Goal: Task Accomplishment & Management: Use online tool/utility

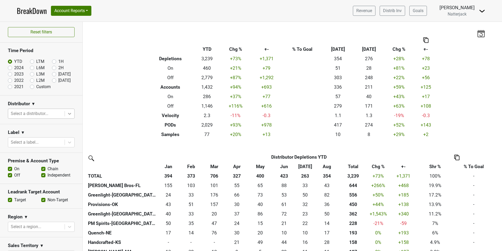
click at [68, 114] on icon at bounding box center [69, 114] width 3 height 2
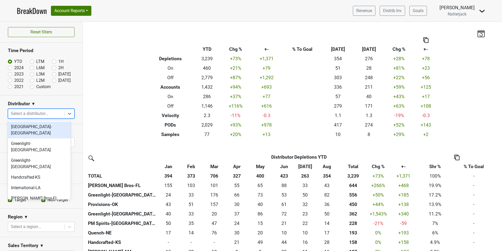
click at [45, 128] on div "[GEOGRAPHIC_DATA]-[GEOGRAPHIC_DATA]" at bounding box center [39, 129] width 63 height 17
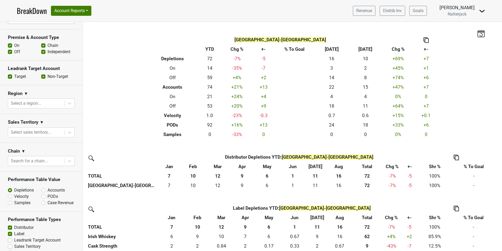
scroll to position [131, 0]
click at [48, 193] on label "PODs" at bounding box center [53, 196] width 11 height 6
click at [43, 193] on input "PODs" at bounding box center [57, 195] width 32 height 5
radio input "true"
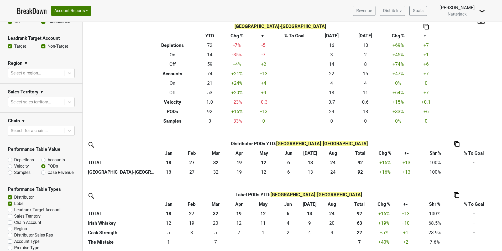
scroll to position [164, 0]
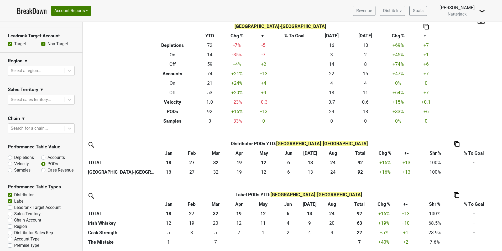
click at [14, 191] on label "Distributor" at bounding box center [23, 194] width 19 height 6
click at [10, 191] on input "Distributor" at bounding box center [10, 193] width 4 height 5
checkbox input "false"
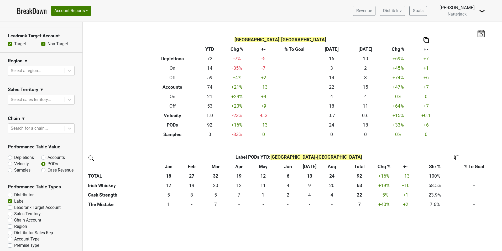
click at [25, 13] on link "BreakDown" at bounding box center [32, 10] width 30 height 11
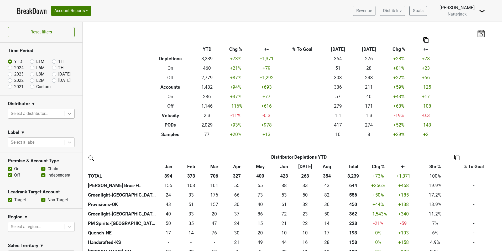
click at [68, 113] on icon at bounding box center [69, 113] width 5 height 5
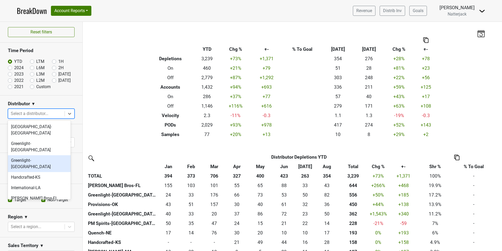
click at [42, 155] on div "Greenlight-[GEOGRAPHIC_DATA]" at bounding box center [39, 163] width 63 height 17
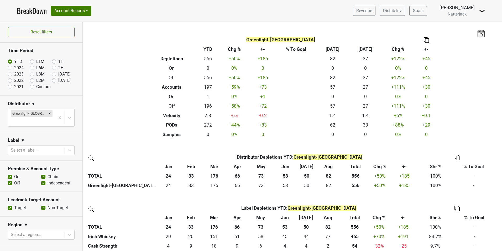
click at [14, 173] on label "On" at bounding box center [16, 176] width 5 height 6
click at [11, 173] on input "On" at bounding box center [10, 175] width 4 height 5
checkbox input "false"
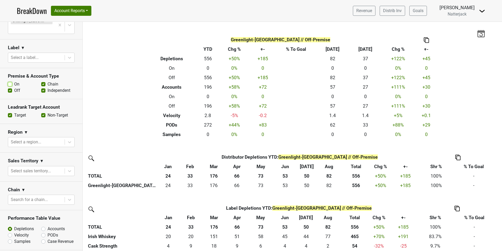
scroll to position [105, 0]
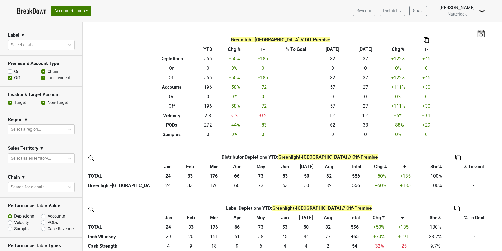
click at [48, 219] on label "PODs" at bounding box center [53, 222] width 11 height 6
click at [41, 219] on input "PODs" at bounding box center [57, 221] width 32 height 5
radio input "true"
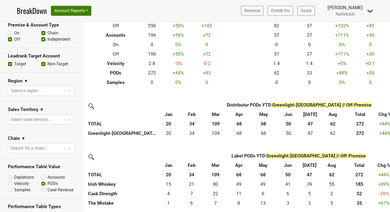
scroll to position [158, 0]
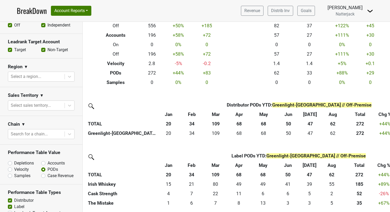
click at [48, 160] on label "Accounts" at bounding box center [56, 163] width 17 height 6
click at [43, 160] on input "Accounts" at bounding box center [57, 162] width 32 height 5
radio input "true"
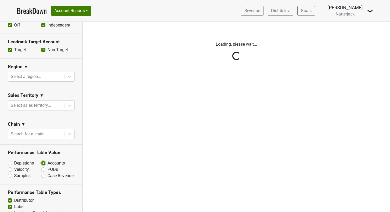
scroll to position [0, 0]
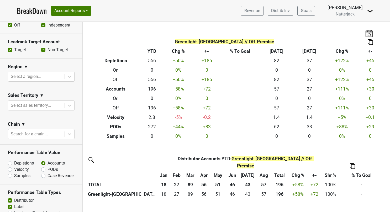
click at [48, 167] on label "PODs" at bounding box center [53, 170] width 11 height 6
click at [42, 167] on input "PODs" at bounding box center [57, 169] width 32 height 5
radio input "true"
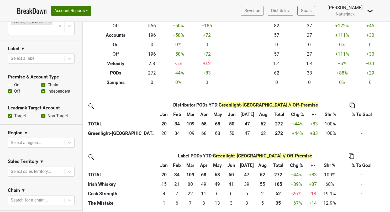
scroll to position [79, 0]
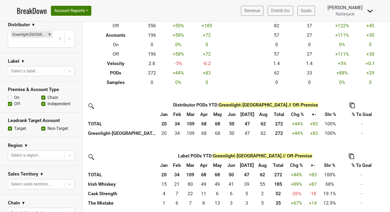
click at [14, 95] on label "On" at bounding box center [16, 98] width 5 height 6
click at [9, 95] on input "On" at bounding box center [10, 97] width 4 height 5
checkbox input "true"
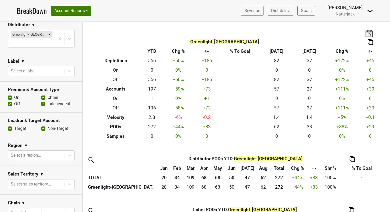
click at [14, 101] on label "Off" at bounding box center [17, 104] width 6 height 6
click at [10, 101] on input "Off" at bounding box center [10, 103] width 4 height 5
checkbox input "false"
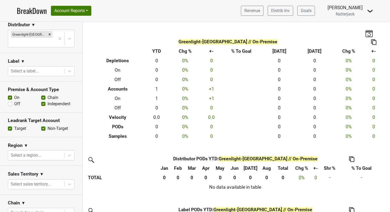
click at [30, 9] on link "BreakDown" at bounding box center [32, 10] width 30 height 11
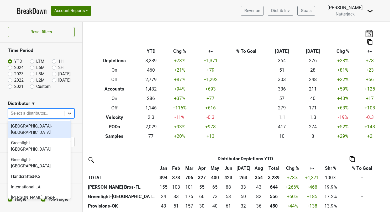
click at [67, 115] on icon at bounding box center [69, 113] width 5 height 5
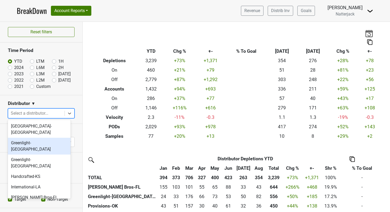
click at [49, 138] on div "Greenlight-[GEOGRAPHIC_DATA]" at bounding box center [39, 146] width 63 height 17
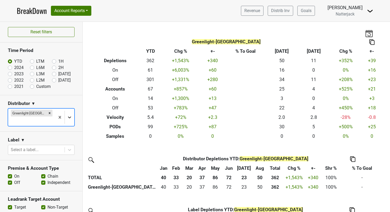
click at [67, 115] on icon at bounding box center [69, 117] width 5 height 5
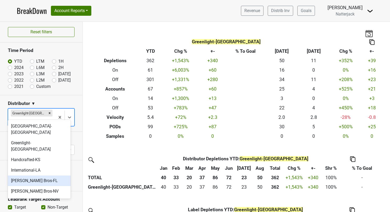
click at [46, 176] on div "[PERSON_NAME] Bros-FL" at bounding box center [39, 181] width 63 height 11
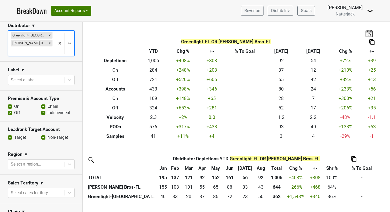
scroll to position [79, 0]
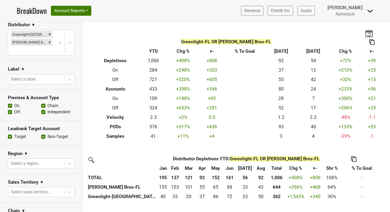
click at [14, 103] on label "On" at bounding box center [16, 106] width 5 height 6
click at [10, 103] on input "On" at bounding box center [10, 105] width 4 height 5
checkbox input "false"
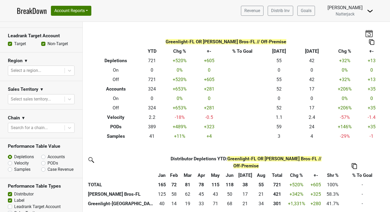
scroll to position [184, 0]
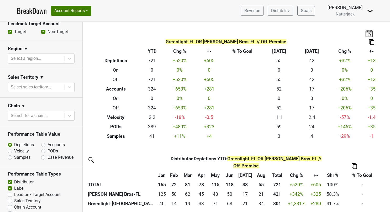
click at [48, 148] on label "PODs" at bounding box center [53, 151] width 11 height 6
click at [42, 148] on input "PODs" at bounding box center [57, 150] width 32 height 5
radio input "true"
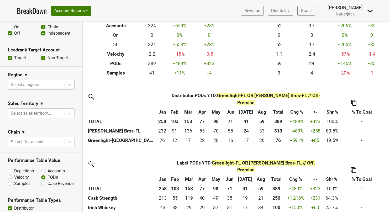
scroll to position [131, 0]
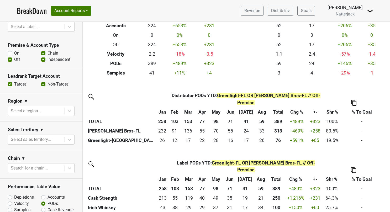
click at [14, 50] on label "On" at bounding box center [16, 53] width 5 height 6
click at [11, 50] on input "On" at bounding box center [10, 52] width 4 height 5
checkbox input "true"
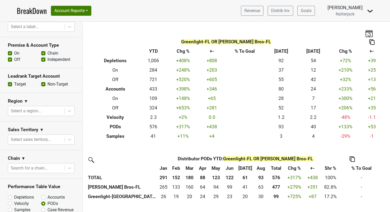
click at [14, 56] on label "Off" at bounding box center [17, 59] width 6 height 6
click at [8, 56] on input "Off" at bounding box center [10, 58] width 4 height 5
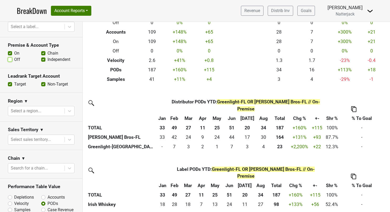
scroll to position [63, 0]
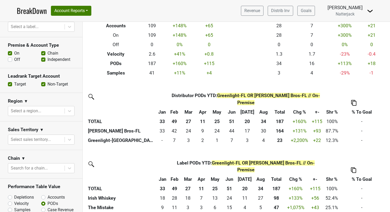
click at [14, 56] on label "Off" at bounding box center [17, 59] width 6 height 6
click at [11, 56] on input "Off" at bounding box center [10, 58] width 4 height 5
checkbox input "true"
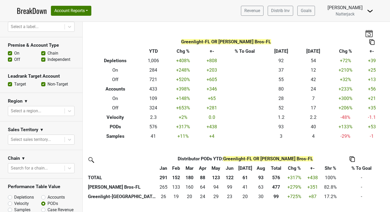
click at [14, 50] on label "On" at bounding box center [16, 53] width 5 height 6
click at [10, 50] on input "On" at bounding box center [10, 52] width 4 height 5
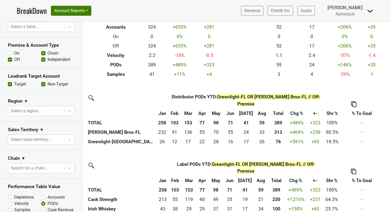
scroll to position [63, 0]
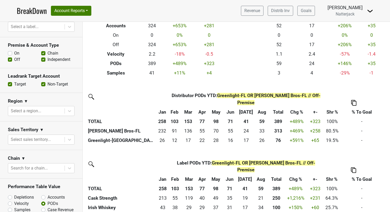
click at [14, 50] on label "On" at bounding box center [16, 53] width 5 height 6
click at [9, 50] on input "On" at bounding box center [10, 52] width 4 height 5
checkbox input "true"
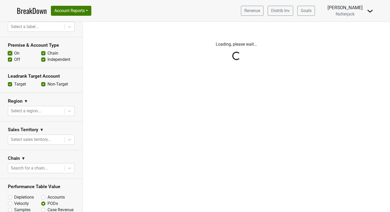
scroll to position [0, 0]
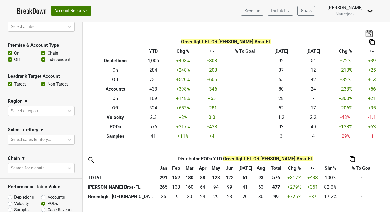
click at [14, 56] on label "Off" at bounding box center [17, 59] width 6 height 6
click at [9, 56] on input "Off" at bounding box center [10, 58] width 4 height 5
checkbox input "false"
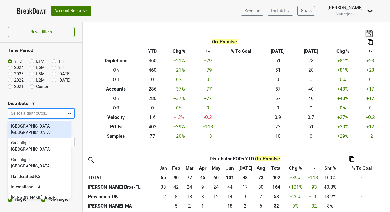
click at [67, 112] on icon at bounding box center [69, 113] width 5 height 5
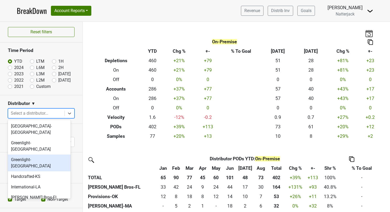
click at [45, 155] on div "Greenlight-[GEOGRAPHIC_DATA]" at bounding box center [39, 163] width 63 height 17
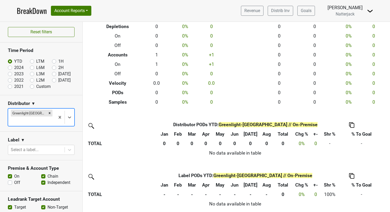
scroll to position [35, 0]
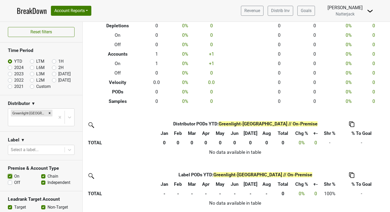
click at [10, 173] on input "On" at bounding box center [10, 175] width 4 height 5
checkbox input "false"
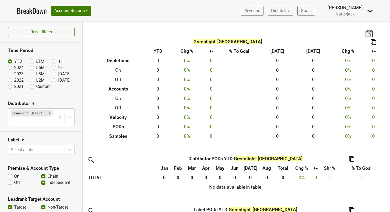
click at [14, 180] on label "Off" at bounding box center [17, 183] width 6 height 6
click at [10, 180] on input "Off" at bounding box center [10, 182] width 4 height 5
checkbox input "true"
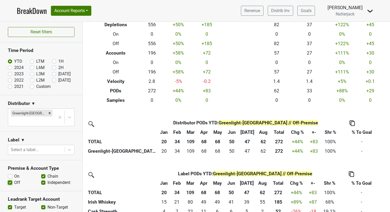
scroll to position [53, 0]
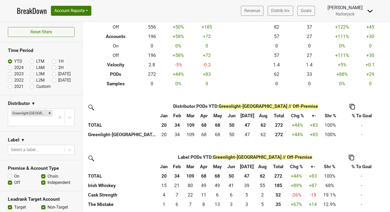
click at [34, 11] on link "BreakDown" at bounding box center [32, 10] width 30 height 11
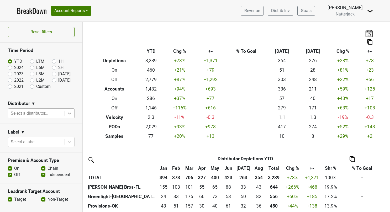
click at [67, 115] on icon at bounding box center [69, 113] width 5 height 5
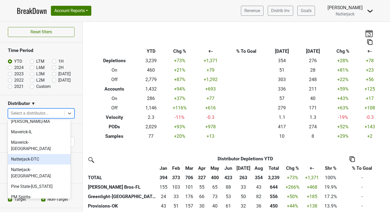
scroll to position [105, 0]
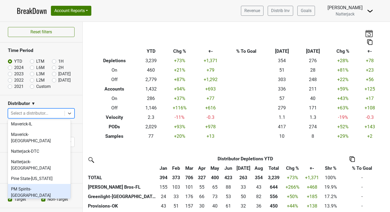
click at [47, 184] on div "PM Spirits-[GEOGRAPHIC_DATA]" at bounding box center [39, 192] width 63 height 17
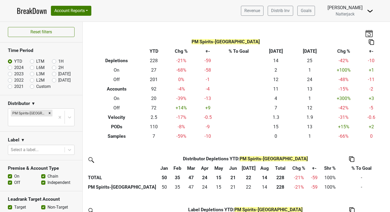
click at [14, 173] on label "On" at bounding box center [16, 176] width 5 height 6
click at [10, 173] on input "On" at bounding box center [10, 175] width 4 height 5
checkbox input "false"
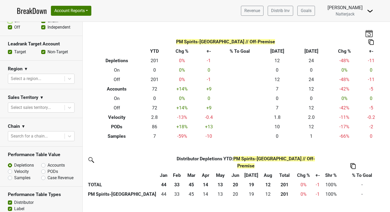
scroll to position [158, 0]
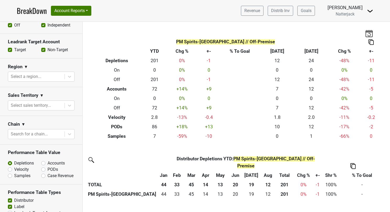
click at [48, 167] on label "PODs" at bounding box center [53, 170] width 11 height 6
click at [42, 167] on input "PODs" at bounding box center [57, 169] width 32 height 5
radio input "true"
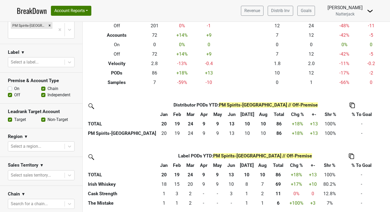
scroll to position [79, 0]
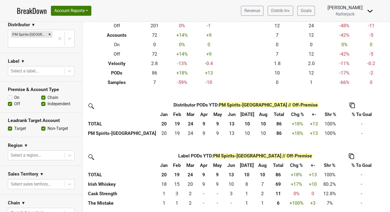
click at [14, 95] on label "On" at bounding box center [16, 98] width 5 height 6
click at [9, 95] on input "On" at bounding box center [10, 97] width 4 height 5
checkbox input "true"
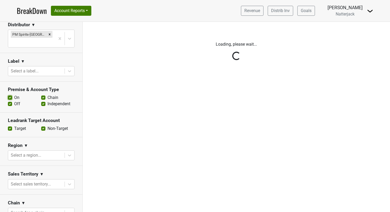
scroll to position [0, 0]
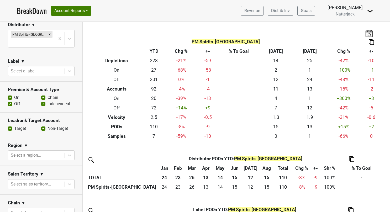
click at [14, 101] on label "Off" at bounding box center [17, 104] width 6 height 6
click at [9, 101] on input "Off" at bounding box center [10, 103] width 4 height 5
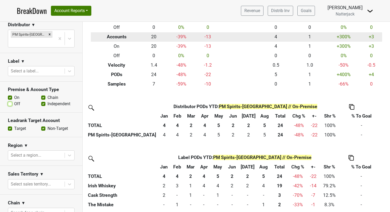
scroll to position [54, 0]
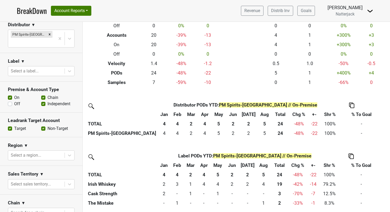
click at [14, 101] on label "Off" at bounding box center [17, 104] width 6 height 6
click at [8, 101] on input "Off" at bounding box center [10, 103] width 4 height 5
checkbox input "true"
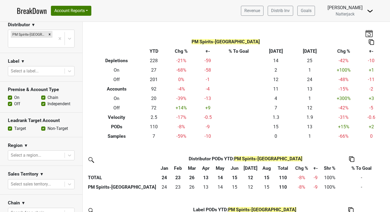
click at [14, 95] on label "On" at bounding box center [16, 98] width 5 height 6
click at [9, 95] on input "On" at bounding box center [10, 97] width 4 height 5
checkbox input "false"
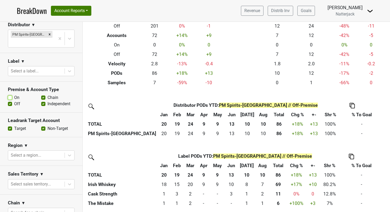
scroll to position [54, 0]
click at [30, 12] on link "BreakDown" at bounding box center [32, 10] width 30 height 11
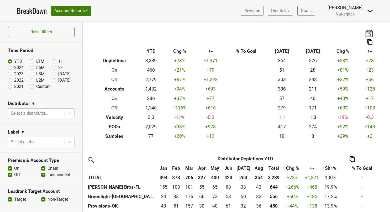
click at [14, 168] on label "On" at bounding box center [16, 168] width 5 height 6
click at [9, 168] on input "On" at bounding box center [10, 167] width 4 height 5
checkbox input "false"
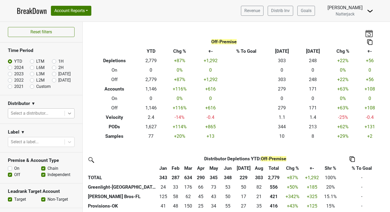
click at [67, 115] on icon at bounding box center [69, 113] width 5 height 5
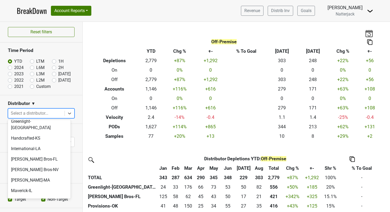
scroll to position [39, 0]
click at [36, 175] on div "[PERSON_NAME]-MA" at bounding box center [39, 180] width 63 height 11
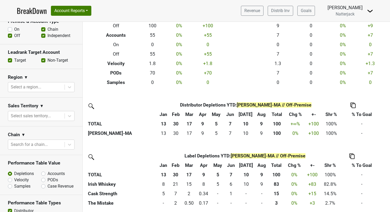
scroll to position [158, 0]
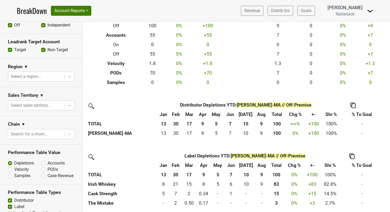
click at [48, 167] on label "PODs" at bounding box center [53, 170] width 11 height 6
click at [42, 167] on input "PODs" at bounding box center [57, 169] width 32 height 5
radio input "true"
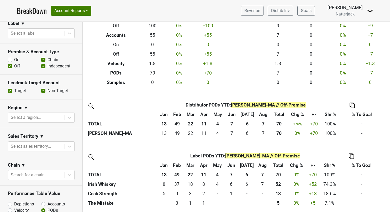
scroll to position [105, 0]
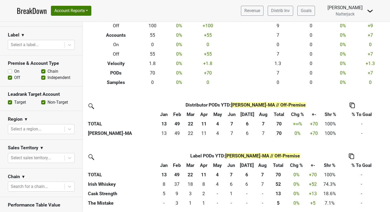
click at [14, 68] on label "On" at bounding box center [16, 71] width 5 height 6
click at [11, 68] on input "On" at bounding box center [10, 70] width 4 height 5
checkbox input "true"
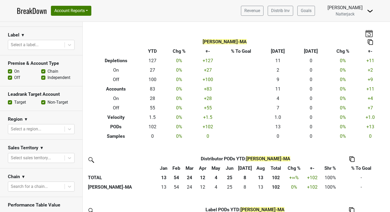
click at [14, 75] on label "Off" at bounding box center [17, 78] width 6 height 6
click at [9, 75] on input "Off" at bounding box center [10, 77] width 4 height 5
checkbox input "false"
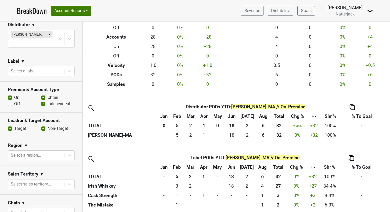
scroll to position [54, 0]
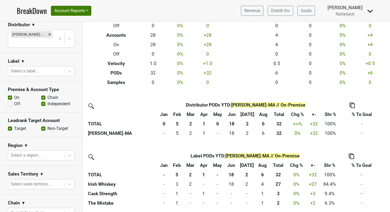
click at [30, 13] on link "BreakDown" at bounding box center [32, 10] width 30 height 11
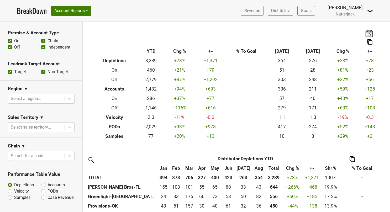
scroll to position [158, 0]
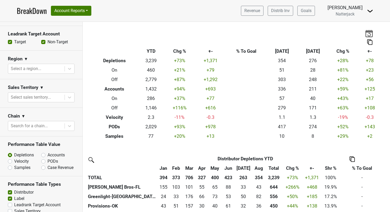
click at [48, 162] on label "PODs" at bounding box center [53, 161] width 11 height 6
click at [41, 162] on input "PODs" at bounding box center [57, 160] width 32 height 5
radio input "true"
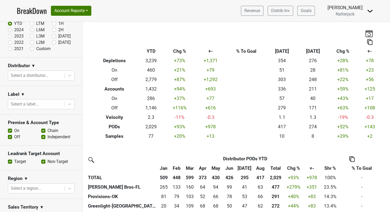
scroll to position [26, 0]
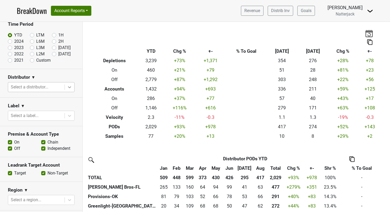
click at [67, 86] on icon at bounding box center [69, 87] width 5 height 5
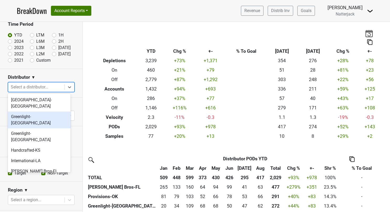
click at [46, 112] on div "Greenlight-[GEOGRAPHIC_DATA]" at bounding box center [39, 120] width 63 height 17
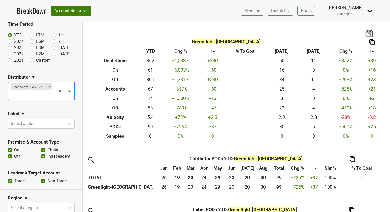
click at [67, 89] on icon at bounding box center [69, 91] width 5 height 5
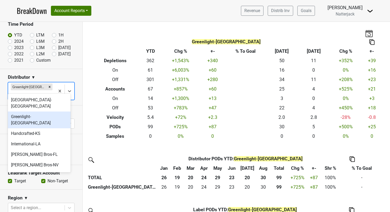
click at [48, 112] on div "Greenlight-[GEOGRAPHIC_DATA]" at bounding box center [39, 120] width 63 height 17
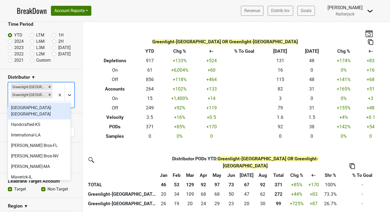
click at [68, 90] on div at bounding box center [69, 94] width 9 height 9
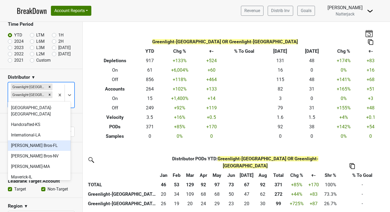
click at [45, 141] on div "[PERSON_NAME] Bros-FL" at bounding box center [39, 146] width 63 height 11
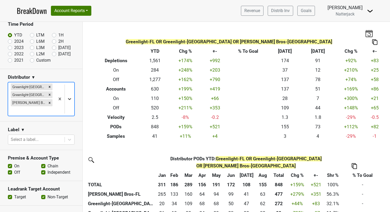
click at [67, 96] on icon at bounding box center [69, 98] width 5 height 5
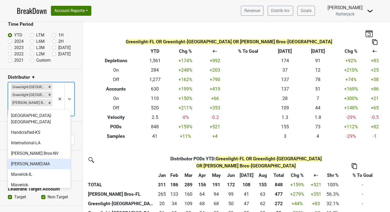
click at [43, 159] on div "[PERSON_NAME]-MA" at bounding box center [39, 164] width 63 height 11
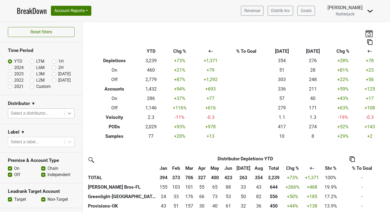
click at [65, 113] on div at bounding box center [69, 113] width 9 height 9
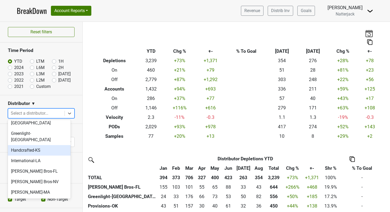
scroll to position [53, 0]
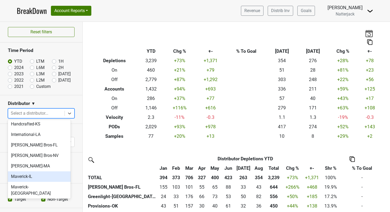
click at [45, 172] on div "Maverick-IL" at bounding box center [39, 177] width 63 height 11
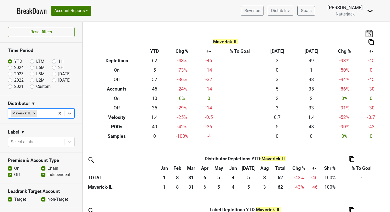
scroll to position [26, 0]
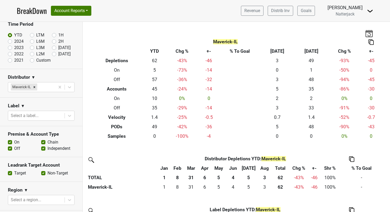
click at [14, 140] on label "On" at bounding box center [16, 142] width 5 height 6
click at [9, 140] on input "On" at bounding box center [10, 141] width 4 height 5
checkbox input "false"
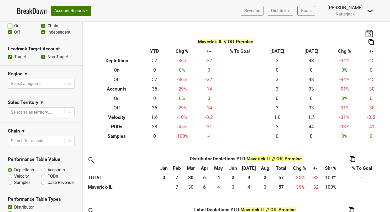
scroll to position [158, 0]
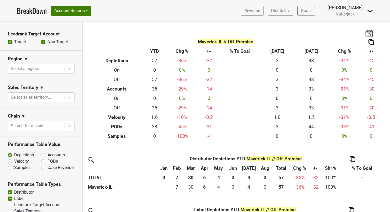
click at [48, 160] on label "PODs" at bounding box center [53, 161] width 11 height 6
click at [43, 160] on input "PODs" at bounding box center [57, 160] width 32 height 5
radio input "true"
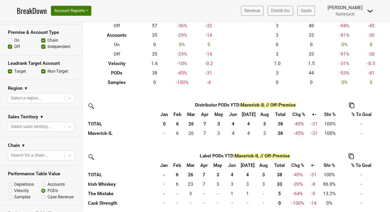
scroll to position [105, 0]
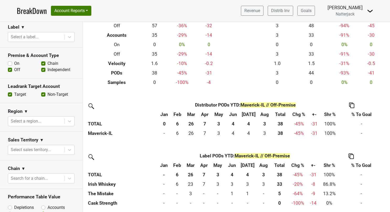
click at [7, 63] on section "Premise & Account Type On Off Chain Independent" at bounding box center [41, 63] width 82 height 31
click at [14, 63] on label "On" at bounding box center [16, 63] width 5 height 6
click at [10, 63] on input "On" at bounding box center [10, 62] width 4 height 5
checkbox input "true"
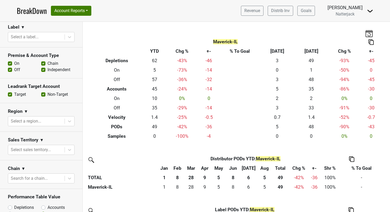
click at [14, 68] on label "Off" at bounding box center [17, 70] width 6 height 6
click at [11, 68] on input "Off" at bounding box center [10, 69] width 4 height 5
checkbox input "false"
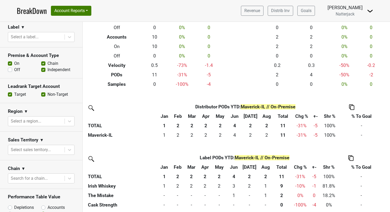
scroll to position [54, 0]
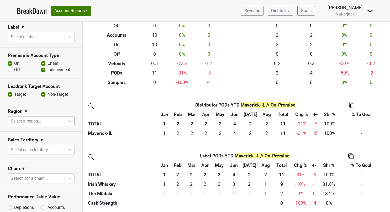
click at [68, 121] on icon at bounding box center [69, 122] width 3 height 2
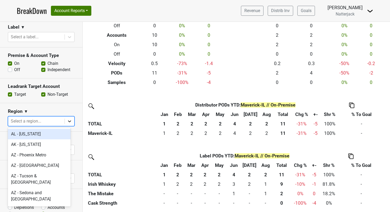
click at [68, 121] on icon at bounding box center [69, 122] width 3 height 2
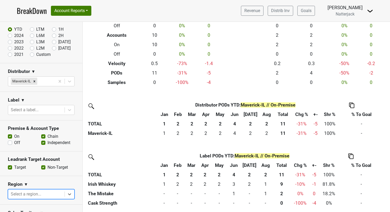
scroll to position [0, 0]
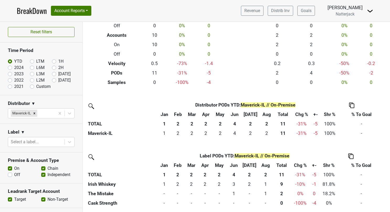
click at [30, 9] on link "BreakDown" at bounding box center [32, 10] width 30 height 11
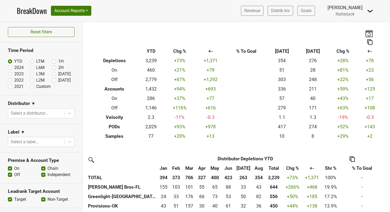
click at [33, 12] on link "BreakDown" at bounding box center [32, 10] width 30 height 11
click at [67, 113] on icon at bounding box center [69, 113] width 5 height 5
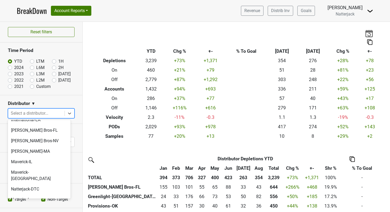
scroll to position [79, 0]
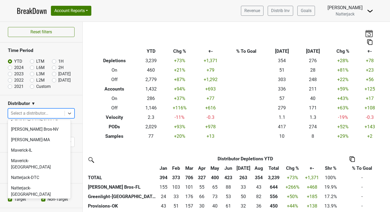
click at [41, 200] on div "Pine State-[US_STATE]" at bounding box center [39, 205] width 63 height 11
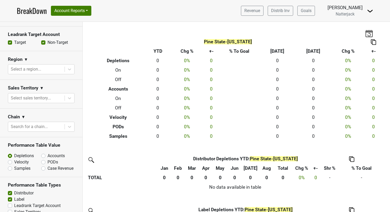
scroll to position [184, 0]
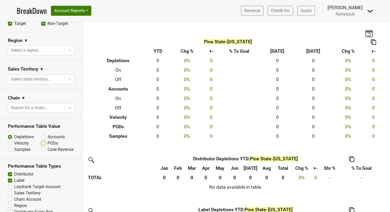
click at [44, 140] on input "PODs" at bounding box center [57, 142] width 32 height 5
radio input "true"
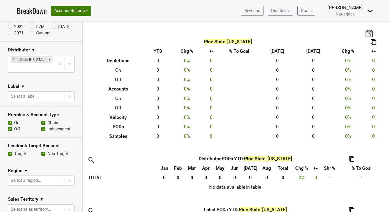
scroll to position [26, 0]
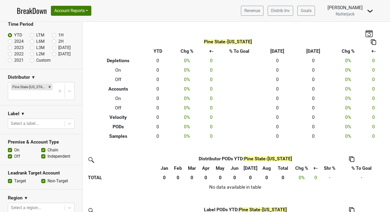
click at [25, 10] on link "BreakDown" at bounding box center [32, 10] width 30 height 11
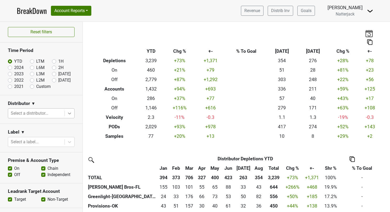
click at [67, 114] on icon at bounding box center [69, 113] width 5 height 5
click at [68, 111] on icon at bounding box center [69, 113] width 5 height 5
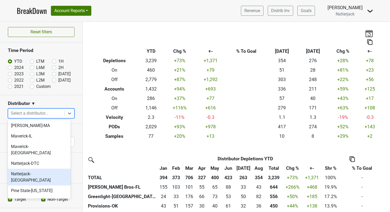
scroll to position [105, 0]
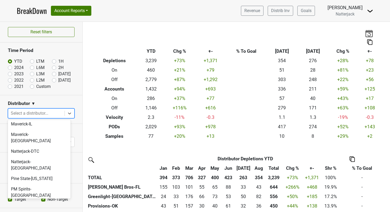
click at [37, 201] on div "Provisions-OK" at bounding box center [39, 206] width 63 height 11
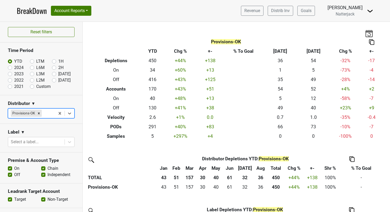
click at [14, 167] on label "On" at bounding box center [16, 168] width 5 height 6
click at [12, 167] on input "On" at bounding box center [10, 167] width 4 height 5
checkbox input "false"
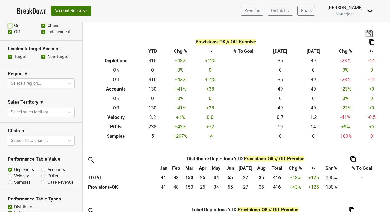
scroll to position [158, 0]
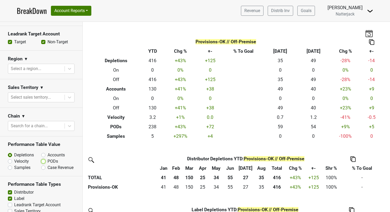
click at [44, 160] on input "PODs" at bounding box center [57, 160] width 32 height 5
radio input "true"
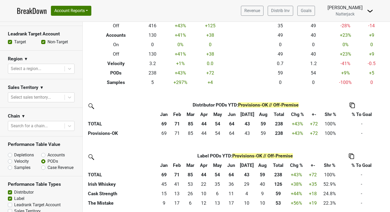
scroll to position [105, 0]
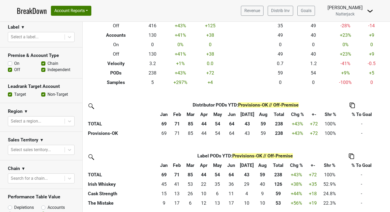
click at [14, 61] on label "On" at bounding box center [16, 63] width 5 height 6
click at [10, 61] on input "On" at bounding box center [10, 62] width 4 height 5
checkbox input "true"
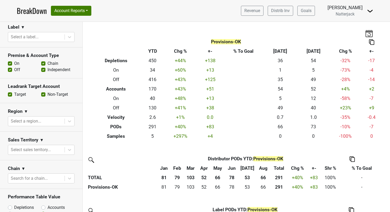
click at [14, 69] on label "Off" at bounding box center [17, 70] width 6 height 6
click at [11, 69] on input "Off" at bounding box center [10, 69] width 4 height 5
checkbox input "false"
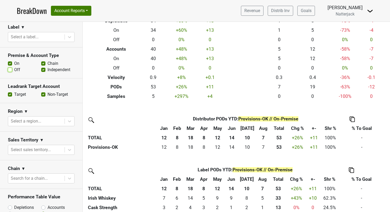
scroll to position [54, 0]
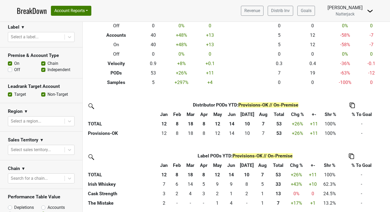
click at [34, 13] on link "BreakDown" at bounding box center [32, 10] width 30 height 11
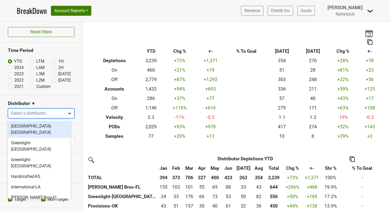
click at [68, 113] on icon at bounding box center [69, 114] width 3 height 2
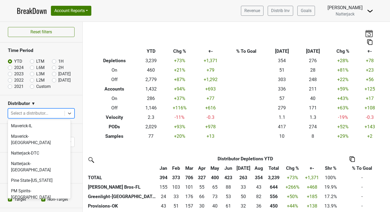
scroll to position [110, 0]
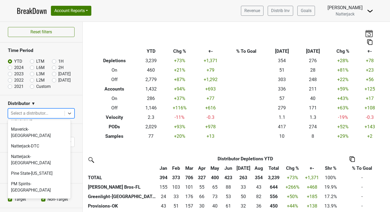
click at [48, 206] on div "Quench-NE" at bounding box center [39, 211] width 63 height 11
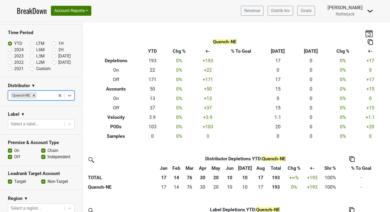
scroll to position [26, 0]
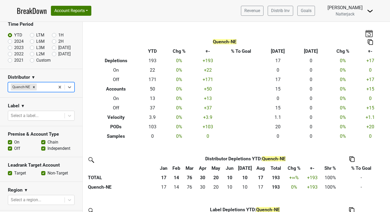
click at [14, 141] on label "On" at bounding box center [16, 142] width 5 height 6
click at [11, 141] on input "On" at bounding box center [10, 141] width 4 height 5
checkbox input "false"
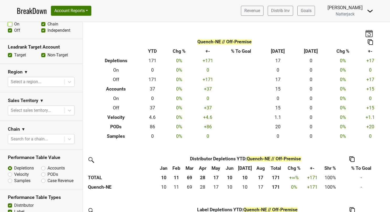
scroll to position [158, 0]
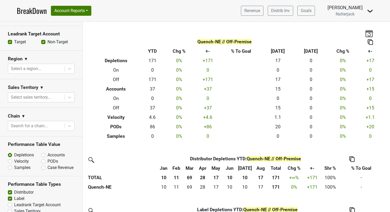
click at [48, 160] on label "PODs" at bounding box center [53, 161] width 11 height 6
click at [42, 160] on input "PODs" at bounding box center [57, 160] width 32 height 5
radio input "true"
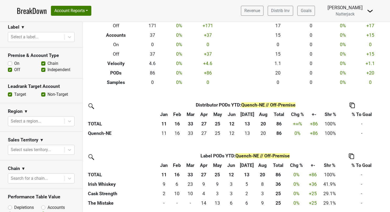
scroll to position [105, 0]
click at [14, 63] on label "On" at bounding box center [16, 63] width 5 height 6
click at [12, 63] on input "On" at bounding box center [10, 62] width 4 height 5
checkbox input "true"
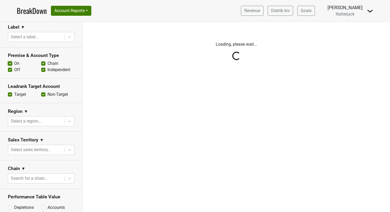
scroll to position [0, 0]
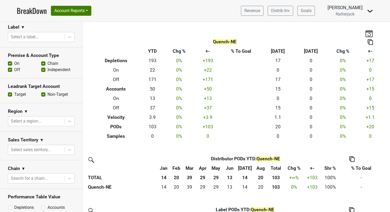
click at [14, 69] on label "Off" at bounding box center [17, 70] width 6 height 6
click at [10, 69] on input "Off" at bounding box center [10, 69] width 4 height 5
checkbox input "false"
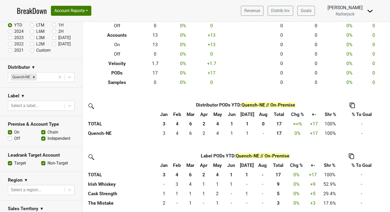
scroll to position [26, 0]
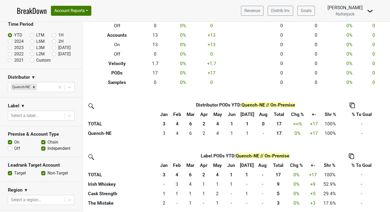
click at [35, 10] on link "BreakDown" at bounding box center [32, 10] width 30 height 11
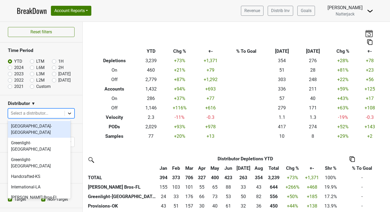
click at [68, 113] on icon at bounding box center [69, 114] width 3 height 2
click at [50, 125] on div "[GEOGRAPHIC_DATA]-[GEOGRAPHIC_DATA]" at bounding box center [39, 129] width 63 height 17
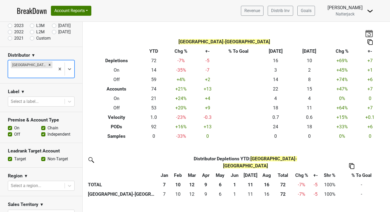
scroll to position [53, 0]
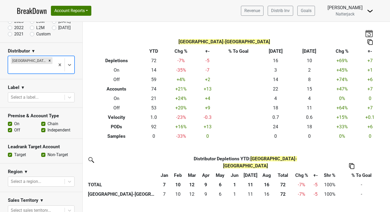
click at [14, 121] on label "On" at bounding box center [16, 124] width 5 height 6
click at [9, 121] on input "On" at bounding box center [10, 123] width 4 height 5
checkbox input "false"
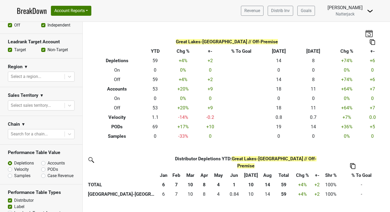
scroll to position [184, 0]
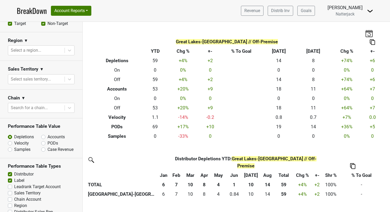
click at [48, 140] on label "PODs" at bounding box center [53, 143] width 11 height 6
click at [41, 140] on input "PODs" at bounding box center [57, 142] width 32 height 5
radio input "true"
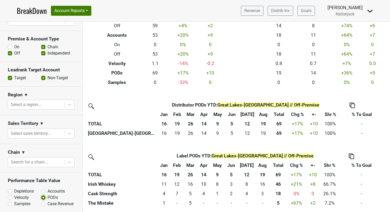
scroll to position [124, 0]
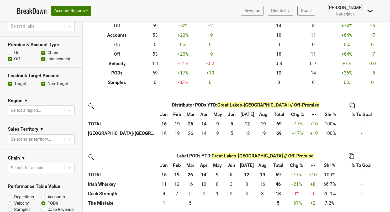
click at [14, 50] on label "On" at bounding box center [16, 53] width 5 height 6
click at [8, 50] on input "On" at bounding box center [10, 52] width 4 height 5
checkbox input "true"
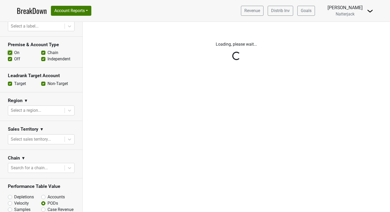
scroll to position [0, 0]
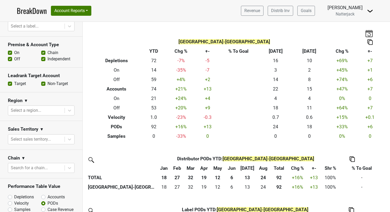
click at [14, 56] on label "Off" at bounding box center [17, 59] width 6 height 6
click at [9, 56] on input "Off" at bounding box center [10, 58] width 4 height 5
checkbox input "false"
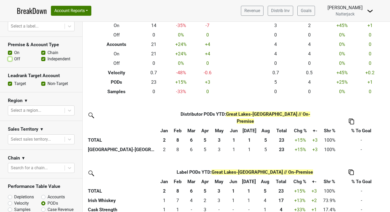
scroll to position [54, 0]
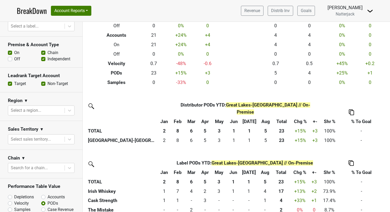
click at [24, 10] on link "BreakDown" at bounding box center [32, 10] width 30 height 11
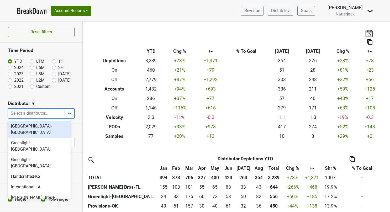
click at [67, 114] on icon at bounding box center [69, 113] width 5 height 5
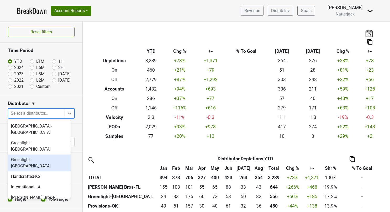
scroll to position [112, 0]
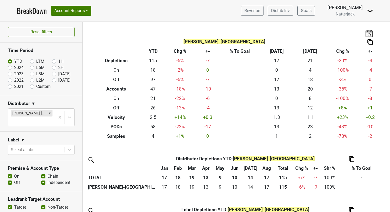
click at [14, 173] on label "On" at bounding box center [16, 176] width 5 height 6
click at [12, 173] on input "On" at bounding box center [10, 175] width 4 height 5
checkbox input "false"
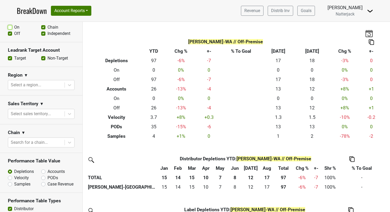
scroll to position [158, 0]
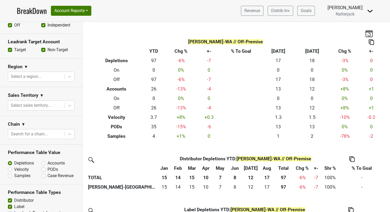
click at [48, 167] on label "PODs" at bounding box center [53, 170] width 11 height 6
click at [41, 167] on input "PODs" at bounding box center [57, 169] width 32 height 5
radio input "true"
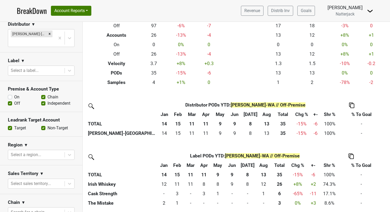
scroll to position [79, 0]
click at [14, 95] on label "On" at bounding box center [16, 98] width 5 height 6
click at [11, 95] on input "On" at bounding box center [10, 97] width 4 height 5
checkbox input "true"
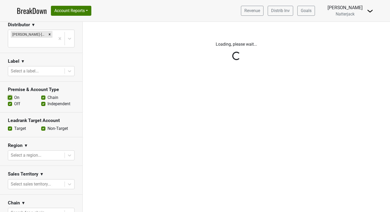
scroll to position [0, 0]
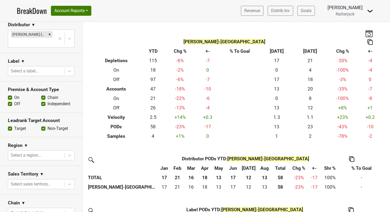
click at [14, 101] on label "Off" at bounding box center [17, 104] width 6 height 6
click at [10, 101] on input "Off" at bounding box center [10, 103] width 4 height 5
checkbox input "false"
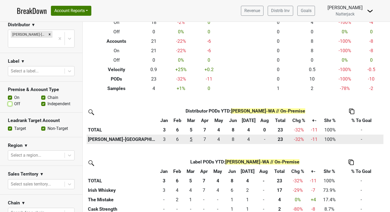
scroll to position [54, 0]
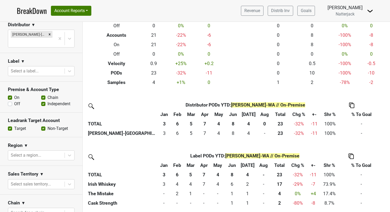
click at [27, 9] on link "BreakDown" at bounding box center [32, 10] width 30 height 11
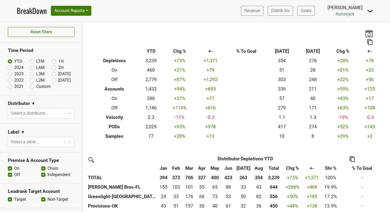
click at [39, 12] on link "BreakDown" at bounding box center [32, 10] width 30 height 11
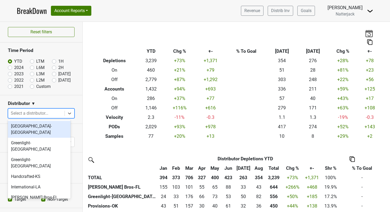
click at [67, 112] on icon at bounding box center [69, 113] width 5 height 5
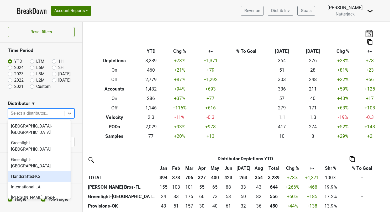
click at [47, 172] on div "Handcrafted-KS" at bounding box center [39, 177] width 63 height 11
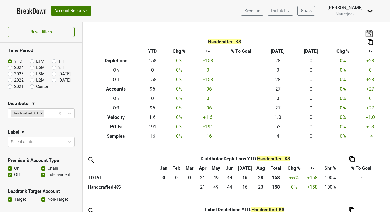
click at [14, 167] on label "On" at bounding box center [16, 168] width 5 height 6
click at [12, 167] on input "On" at bounding box center [10, 167] width 4 height 5
checkbox input "false"
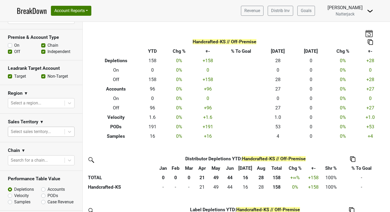
scroll to position [131, 0]
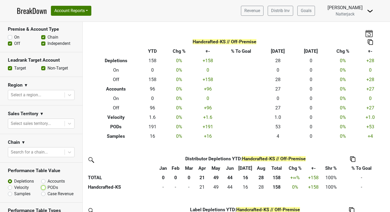
click at [44, 188] on input "PODs" at bounding box center [57, 187] width 32 height 5
radio input "true"
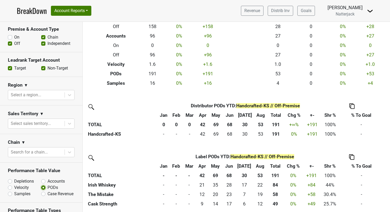
scroll to position [54, 0]
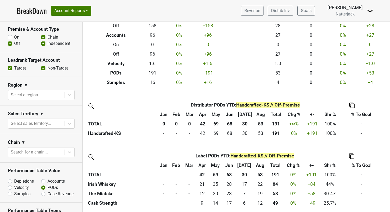
click at [34, 8] on link "BreakDown" at bounding box center [32, 10] width 30 height 11
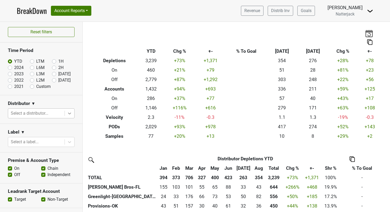
click at [67, 114] on icon at bounding box center [69, 113] width 5 height 5
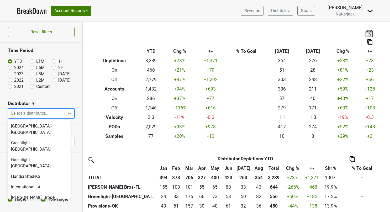
click at [38, 203] on div "[PERSON_NAME] Bros-NV" at bounding box center [39, 208] width 63 height 11
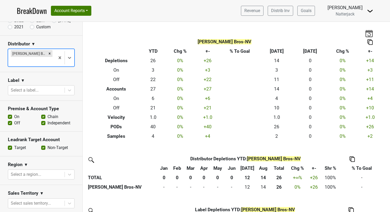
scroll to position [79, 0]
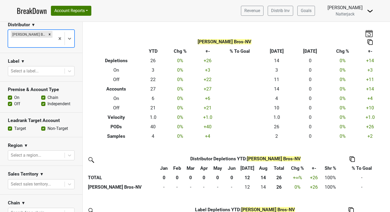
click at [14, 95] on label "On" at bounding box center [16, 98] width 5 height 6
click at [10, 95] on input "On" at bounding box center [10, 97] width 4 height 5
checkbox input "false"
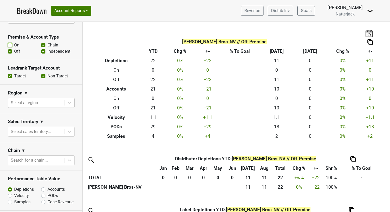
scroll to position [158, 0]
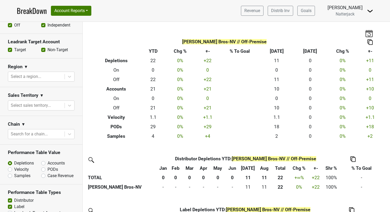
click at [48, 169] on label "PODs" at bounding box center [53, 170] width 11 height 6
click at [43, 169] on input "PODs" at bounding box center [57, 169] width 32 height 5
radio input "true"
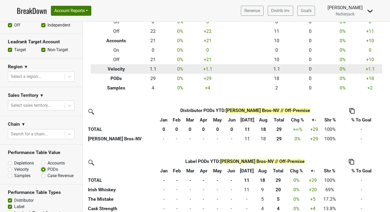
scroll to position [54, 0]
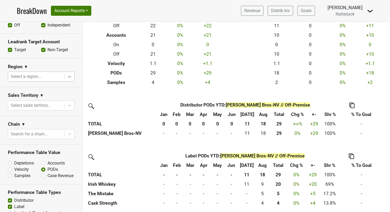
click at [65, 75] on div at bounding box center [69, 76] width 9 height 9
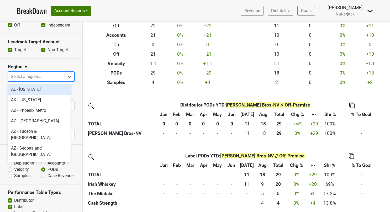
click at [71, 59] on section "Region ▼ option AL - Alabama focused, 1 of 135. 135 results available. Use Up a…" at bounding box center [41, 73] width 82 height 29
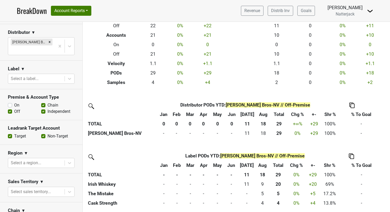
scroll to position [53, 0]
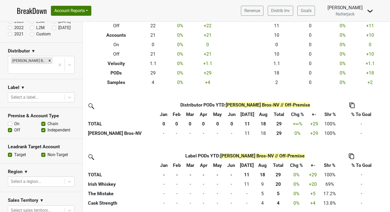
click at [40, 16] on link "BreakDown" at bounding box center [32, 10] width 30 height 11
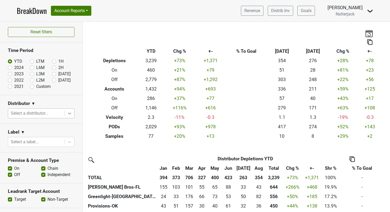
click at [67, 111] on icon at bounding box center [69, 113] width 5 height 5
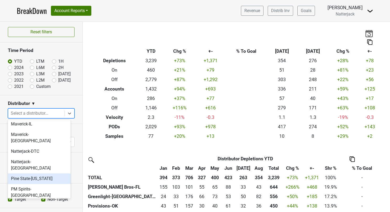
scroll to position [112, 0]
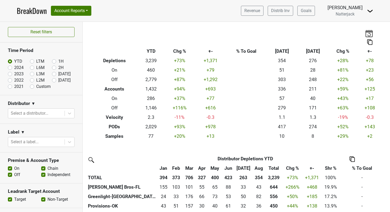
click at [37, 11] on link "BreakDown" at bounding box center [32, 10] width 30 height 11
click at [67, 113] on icon at bounding box center [69, 113] width 5 height 5
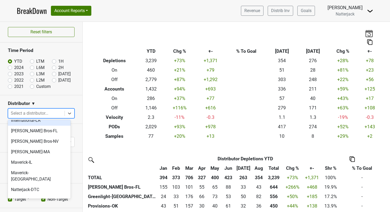
scroll to position [79, 0]
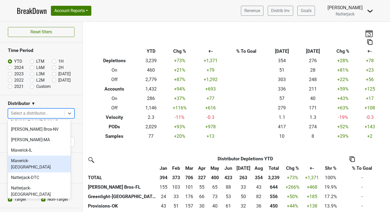
click at [35, 156] on div "Maverick-[GEOGRAPHIC_DATA]" at bounding box center [39, 164] width 63 height 17
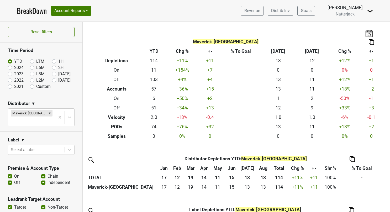
click at [14, 173] on label "On" at bounding box center [16, 176] width 5 height 6
click at [10, 173] on input "On" at bounding box center [10, 175] width 4 height 5
checkbox input "false"
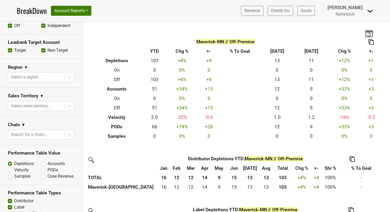
scroll to position [158, 0]
click at [48, 167] on label "PODs" at bounding box center [53, 170] width 11 height 6
click at [42, 167] on input "PODs" at bounding box center [57, 169] width 32 height 5
radio input "true"
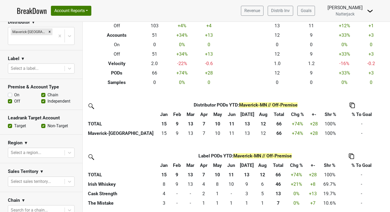
scroll to position [79, 0]
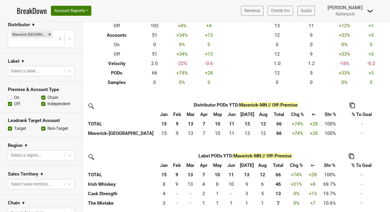
click at [14, 95] on label "On" at bounding box center [16, 98] width 5 height 6
click at [10, 95] on input "On" at bounding box center [10, 97] width 4 height 5
checkbox input "true"
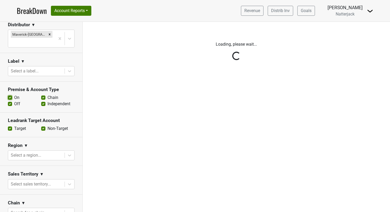
scroll to position [0, 0]
click at [8, 97] on div "Reset filters Time Period YTD LTM 1H 2024 L6M 2H 2023 L3M Aug '25 2022 L2M Sep …" at bounding box center [41, 117] width 83 height 190
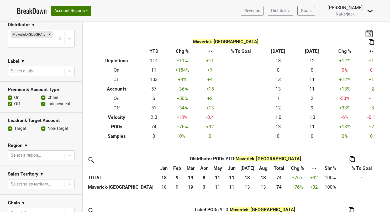
click at [14, 101] on label "Off" at bounding box center [17, 104] width 6 height 6
click at [9, 101] on input "Off" at bounding box center [10, 103] width 4 height 5
checkbox input "false"
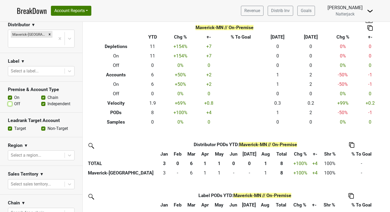
scroll to position [54, 0]
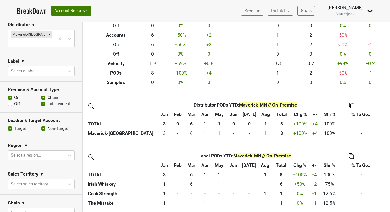
click at [38, 10] on link "BreakDown" at bounding box center [32, 10] width 30 height 11
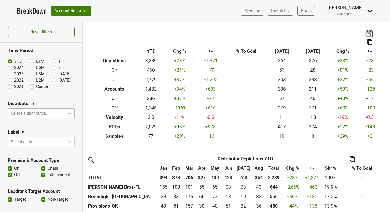
click at [68, 113] on icon at bounding box center [69, 114] width 3 height 2
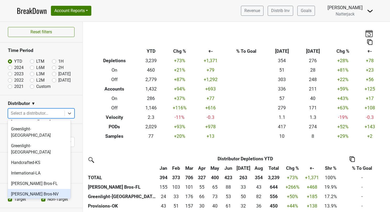
scroll to position [7, 0]
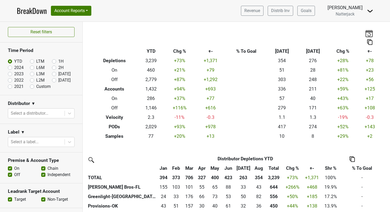
click at [37, 11] on link "BreakDown" at bounding box center [32, 10] width 30 height 11
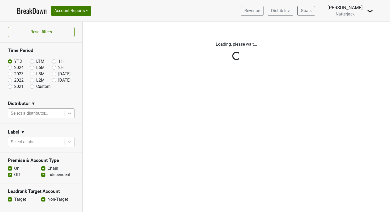
click at [69, 113] on div at bounding box center [69, 113] width 9 height 9
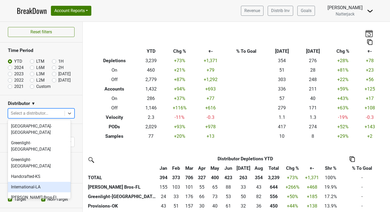
click at [46, 182] on div "International-LA" at bounding box center [39, 187] width 63 height 11
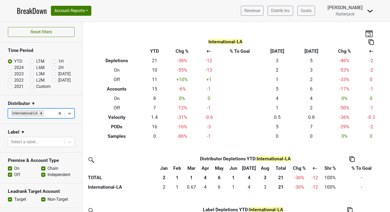
click at [14, 168] on label "On" at bounding box center [16, 168] width 5 height 6
click at [11, 168] on input "On" at bounding box center [10, 167] width 4 height 5
checkbox input "false"
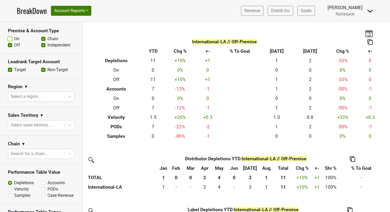
scroll to position [131, 0]
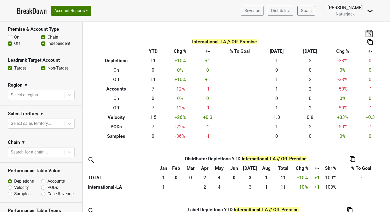
click at [48, 187] on label "PODs" at bounding box center [53, 188] width 11 height 6
click at [41, 187] on input "PODs" at bounding box center [57, 187] width 32 height 5
radio input "true"
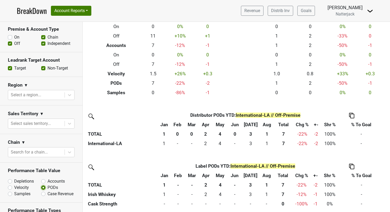
scroll to position [44, 0]
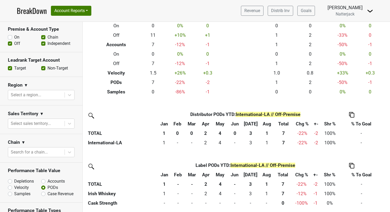
click at [14, 35] on label "On" at bounding box center [16, 37] width 5 height 6
click at [10, 35] on input "On" at bounding box center [10, 36] width 4 height 5
checkbox input "true"
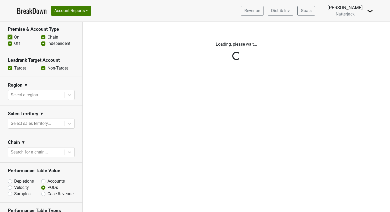
scroll to position [0, 0]
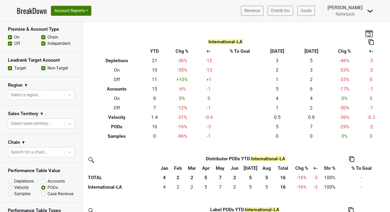
click at [14, 42] on label "Off" at bounding box center [17, 43] width 6 height 6
click at [10, 42] on input "Off" at bounding box center [10, 42] width 4 height 5
checkbox input "false"
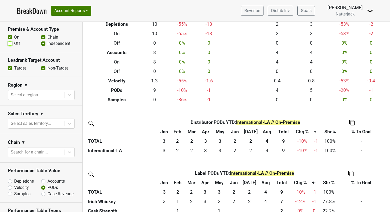
scroll to position [44, 0]
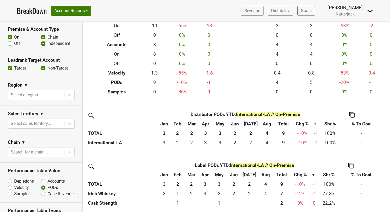
click at [32, 10] on link "BreakDown" at bounding box center [32, 10] width 30 height 11
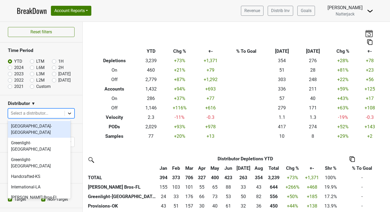
click at [67, 115] on icon at bounding box center [69, 113] width 5 height 5
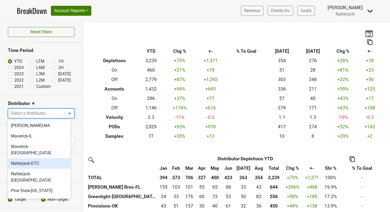
scroll to position [112, 0]
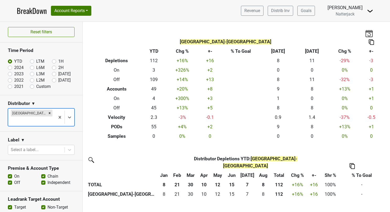
click at [14, 176] on label "On" at bounding box center [16, 176] width 5 height 6
click at [10, 176] on input "On" at bounding box center [10, 175] width 4 height 5
checkbox input "false"
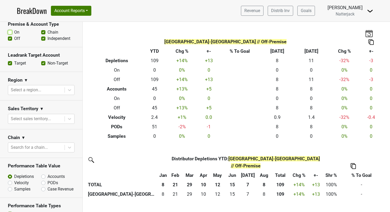
scroll to position [158, 0]
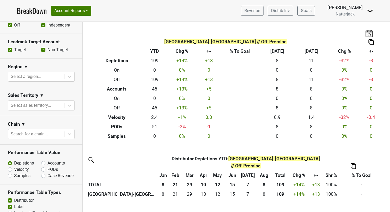
click at [48, 168] on label "PODs" at bounding box center [53, 170] width 11 height 6
click at [42, 168] on input "PODs" at bounding box center [57, 169] width 32 height 5
radio input "true"
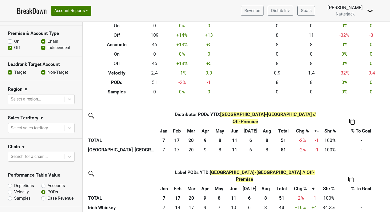
scroll to position [105, 0]
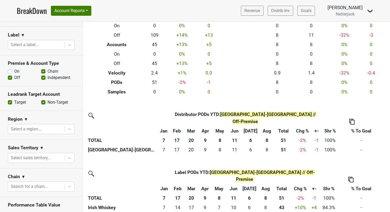
click at [14, 70] on label "On" at bounding box center [16, 71] width 5 height 6
click at [11, 70] on input "On" at bounding box center [10, 70] width 4 height 5
checkbox input "true"
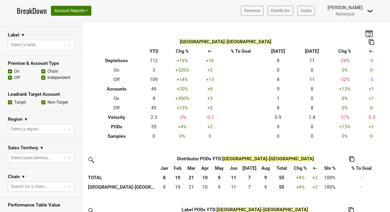
click at [14, 79] on label "Off" at bounding box center [17, 78] width 6 height 6
click at [12, 79] on input "Off" at bounding box center [10, 77] width 4 height 5
checkbox input "false"
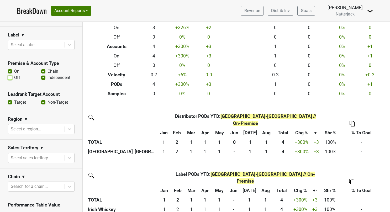
scroll to position [44, 0]
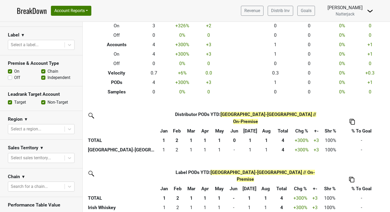
click at [35, 9] on link "BreakDown" at bounding box center [32, 10] width 30 height 11
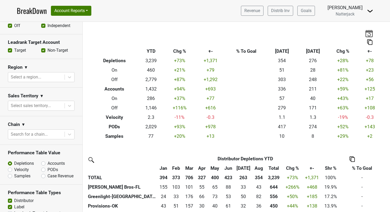
scroll to position [158, 0]
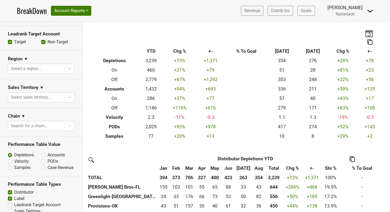
click at [48, 160] on label "PODs" at bounding box center [53, 161] width 11 height 6
click at [41, 160] on input "PODs" at bounding box center [57, 160] width 32 height 5
radio input "true"
